Goal: Task Accomplishment & Management: Use online tool/utility

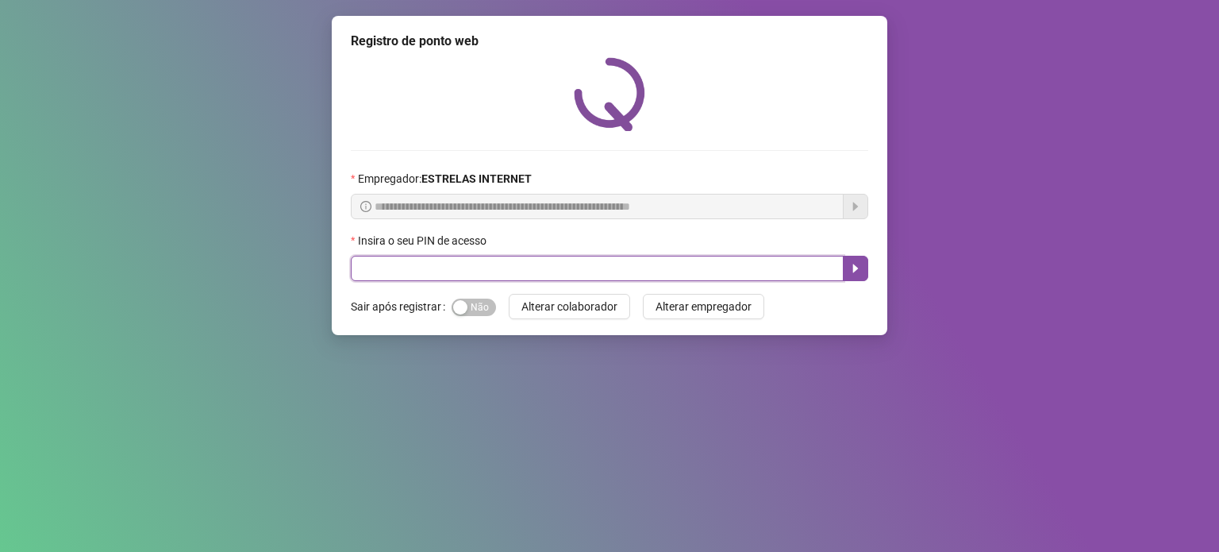
click at [538, 260] on input "text" at bounding box center [597, 268] width 493 height 25
type input "*****"
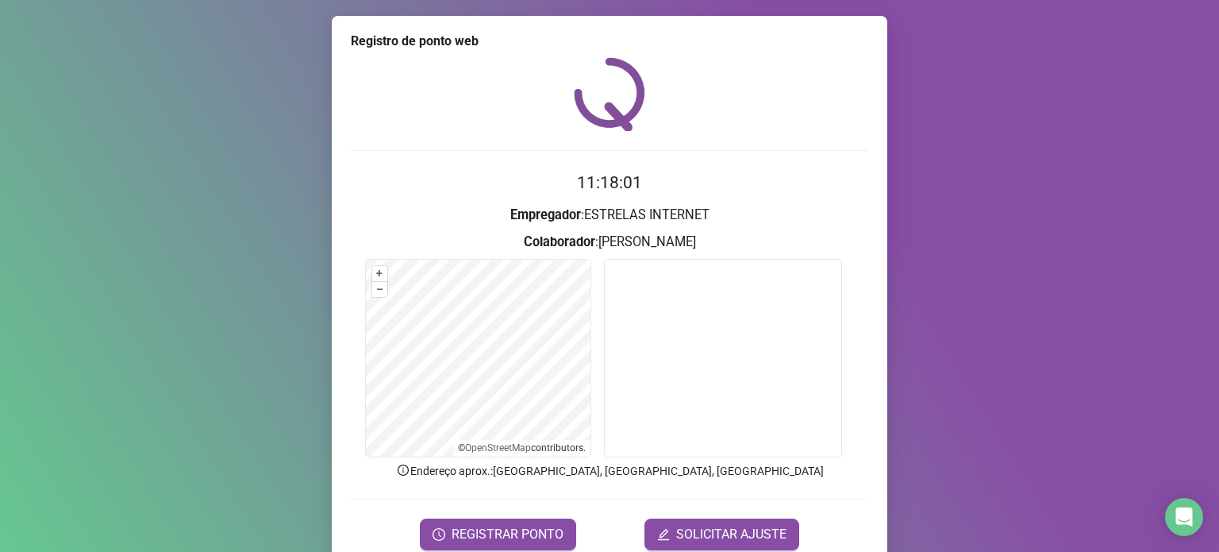
click at [476, 518] on button "REGISTRAR PONTO" at bounding box center [498, 534] width 156 height 32
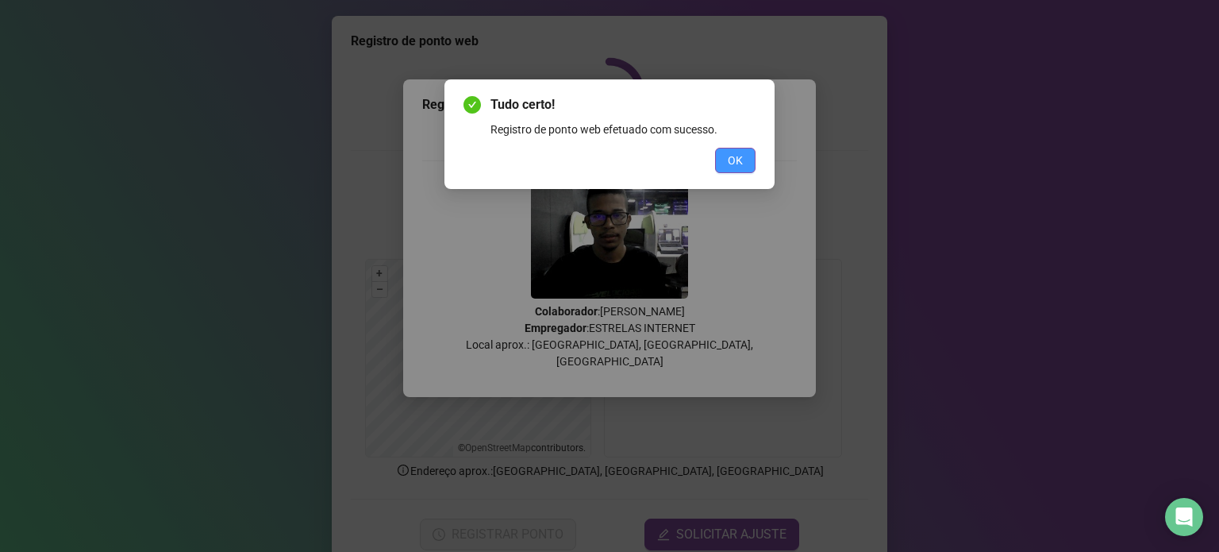
click at [718, 148] on div "OK" at bounding box center [610, 160] width 292 height 25
click at [724, 148] on button "OK" at bounding box center [735, 160] width 40 height 25
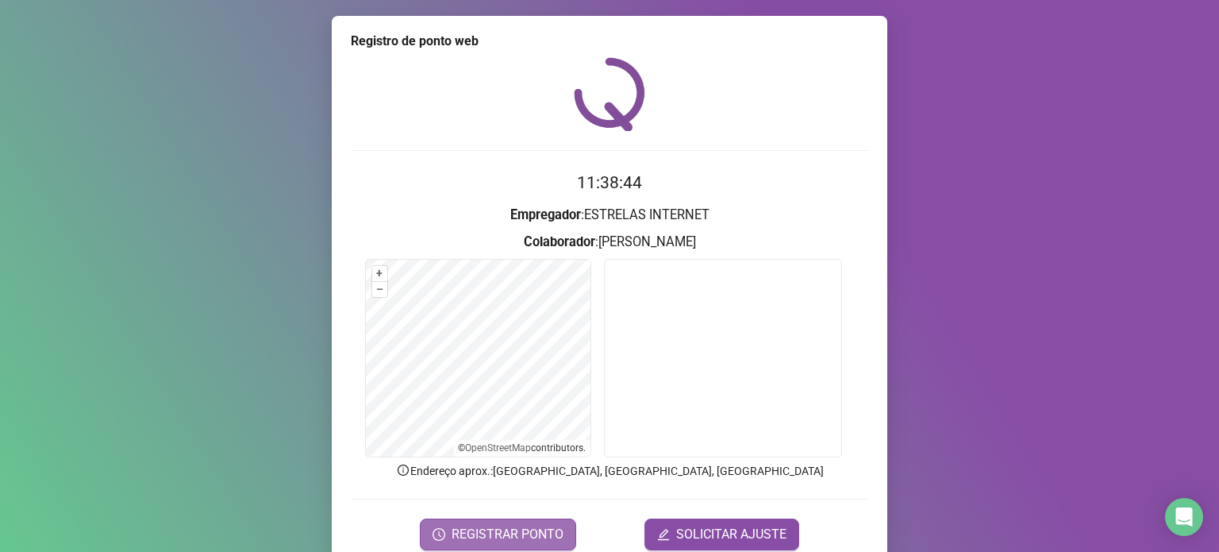
click at [467, 529] on span "REGISTRAR PONTO" at bounding box center [508, 534] width 112 height 19
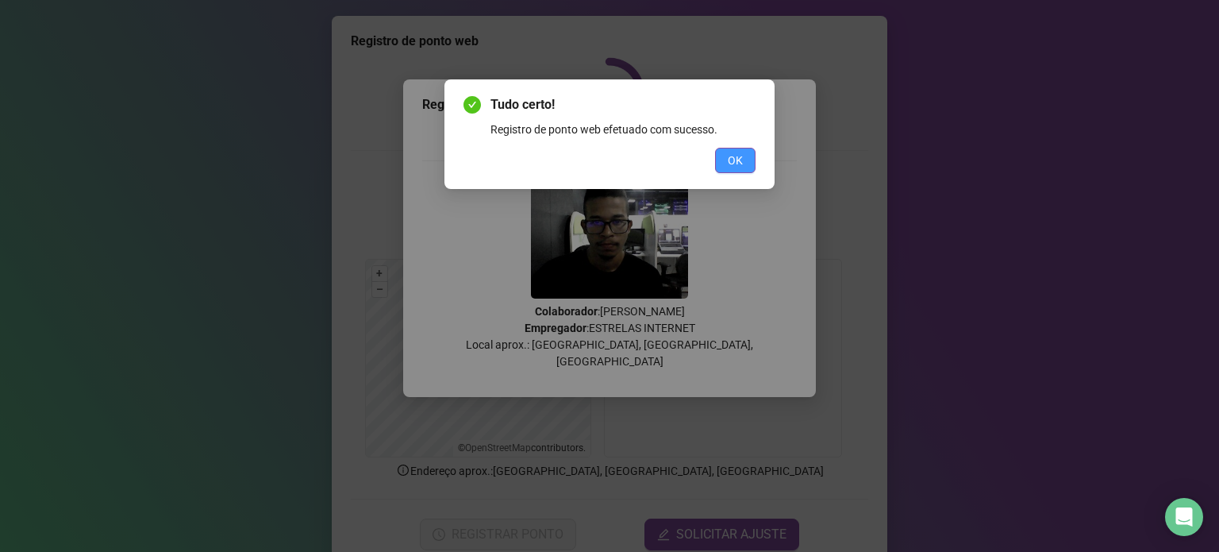
drag, startPoint x: 761, startPoint y: 164, endPoint x: 751, endPoint y: 166, distance: 10.4
click at [758, 165] on div "Tudo certo! Registro de ponto web efetuado com sucesso. OK" at bounding box center [609, 134] width 330 height 110
click at [728, 152] on span "OK" at bounding box center [735, 160] width 15 height 17
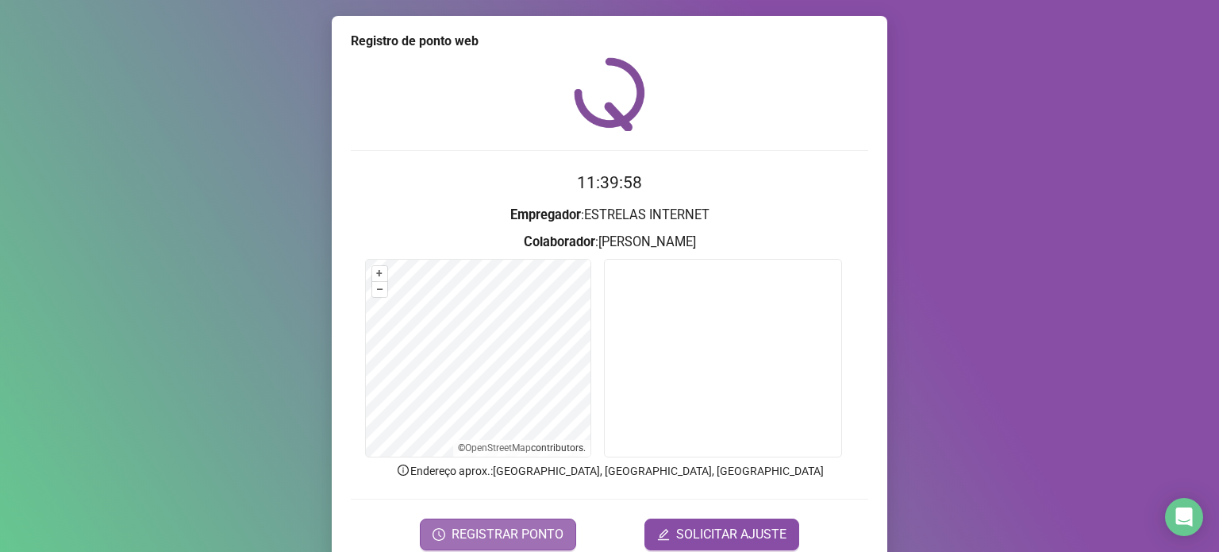
click at [471, 518] on button "REGISTRAR PONTO" at bounding box center [498, 534] width 156 height 32
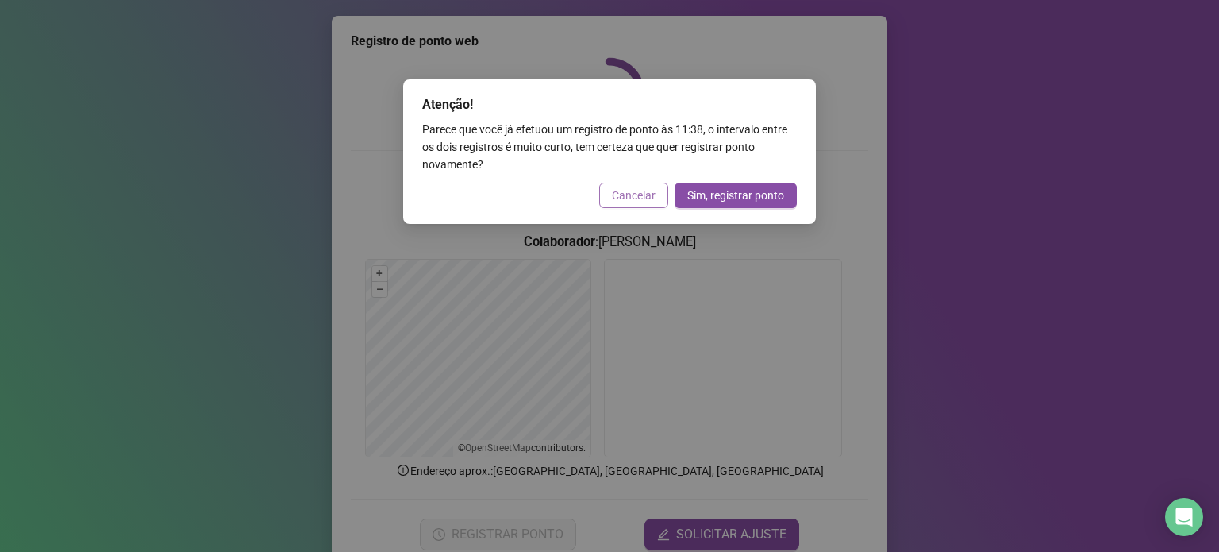
click at [622, 202] on span "Cancelar" at bounding box center [634, 195] width 44 height 17
